Goal: Navigation & Orientation: Find specific page/section

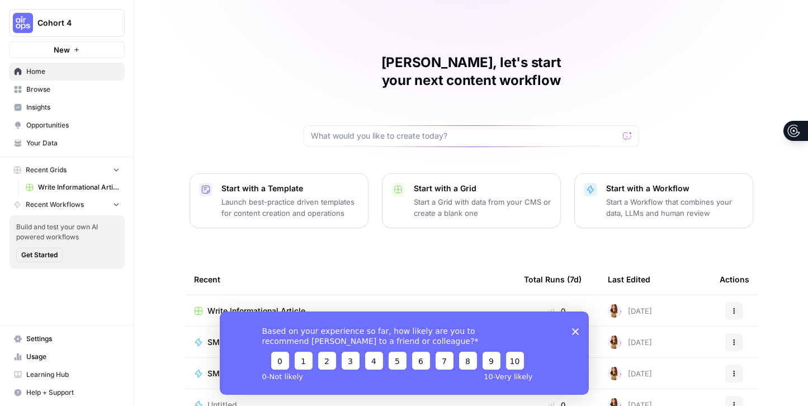
drag, startPoint x: 575, startPoint y: 329, endPoint x: 795, endPoint y: 636, distance: 377.5
click at [575, 329] on icon "Close survey" at bounding box center [574, 331] width 7 height 7
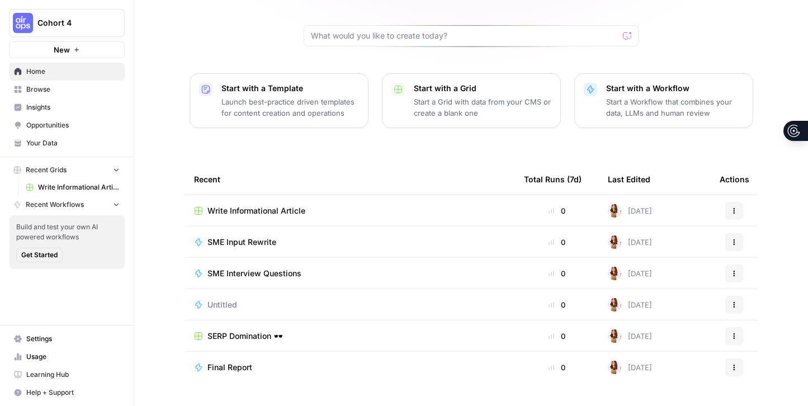
scroll to position [108, 0]
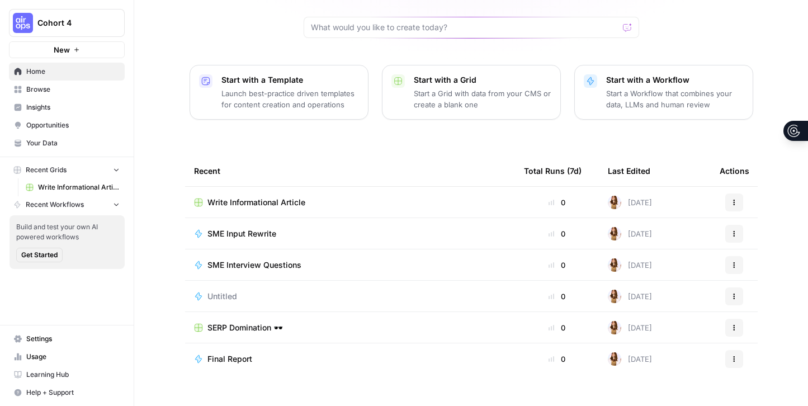
click at [81, 88] on span "Browse" at bounding box center [72, 89] width 93 height 10
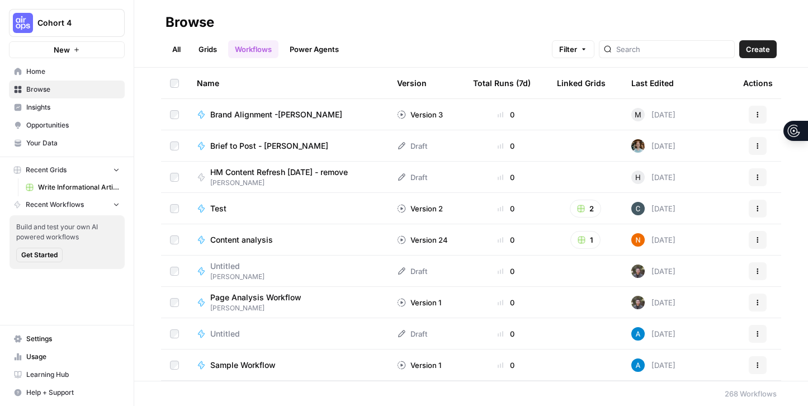
click at [205, 45] on link "Grids" at bounding box center [208, 49] width 32 height 18
